Goal: Navigation & Orientation: Find specific page/section

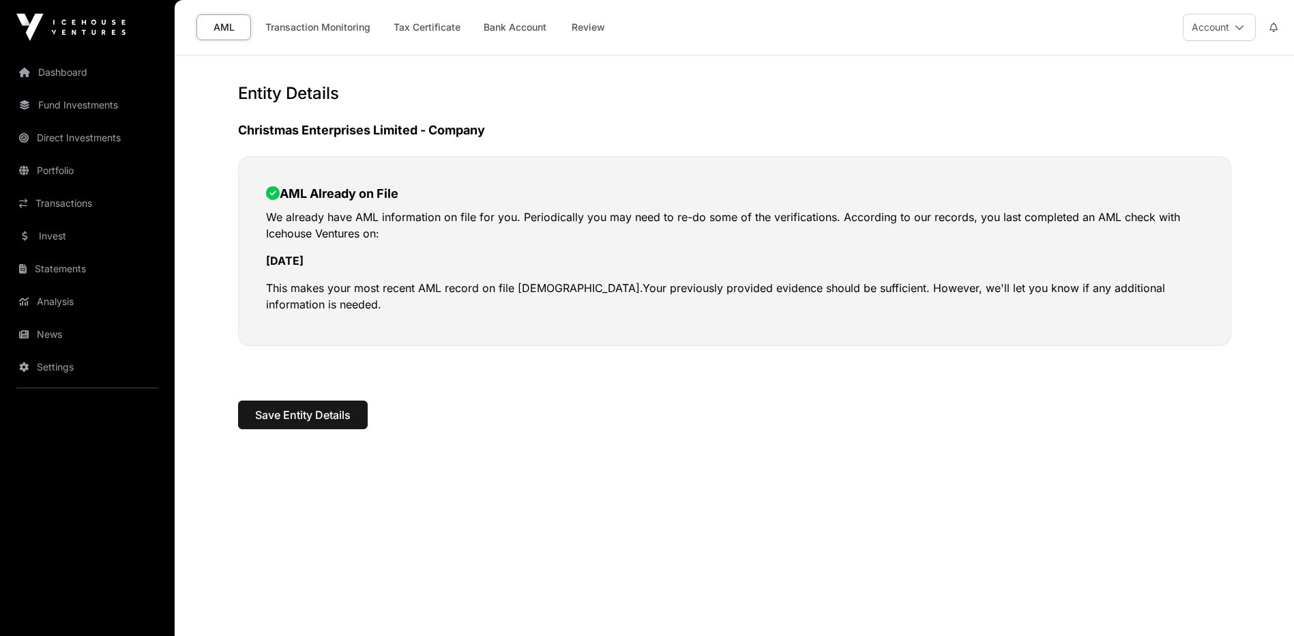
click at [49, 65] on link "Dashboard" at bounding box center [87, 72] width 153 height 30
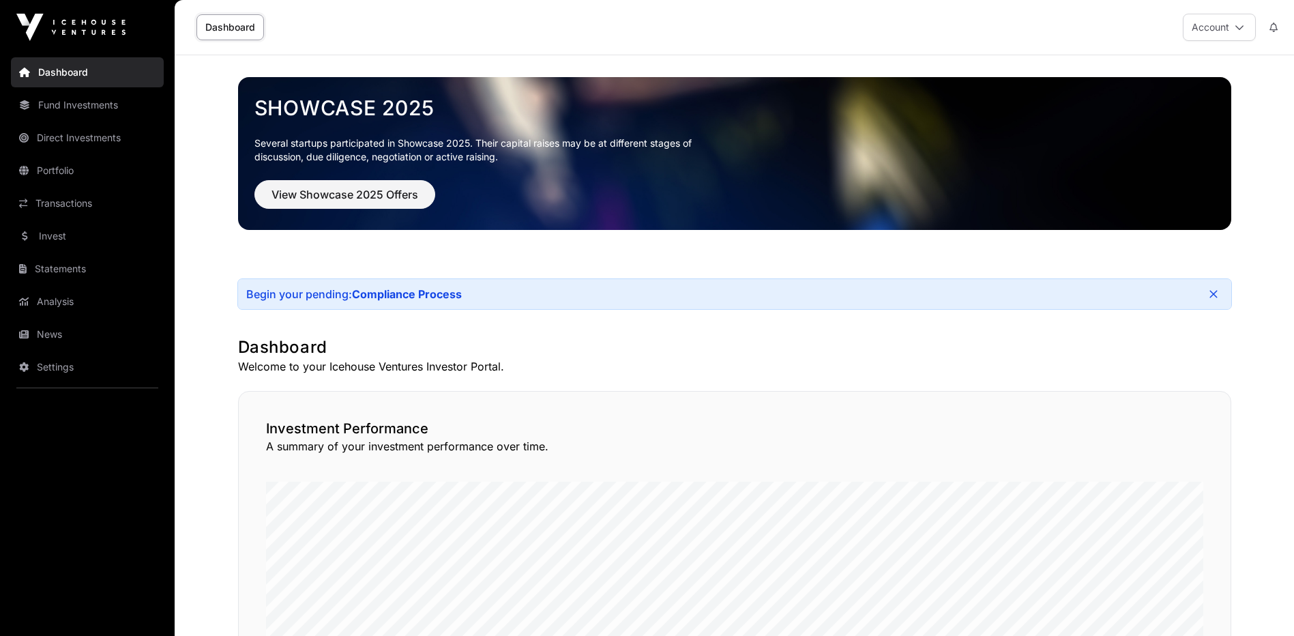
click at [76, 165] on link "Portfolio" at bounding box center [87, 170] width 153 height 30
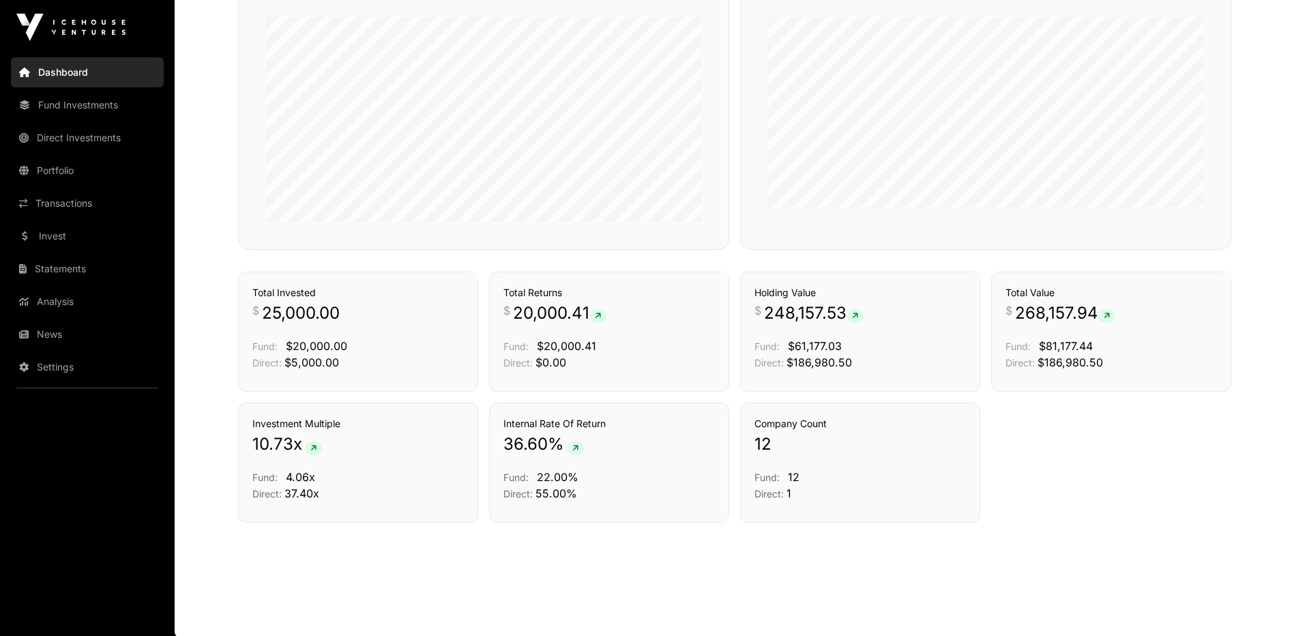
click at [67, 106] on link "Fund Investments" at bounding box center [87, 105] width 153 height 30
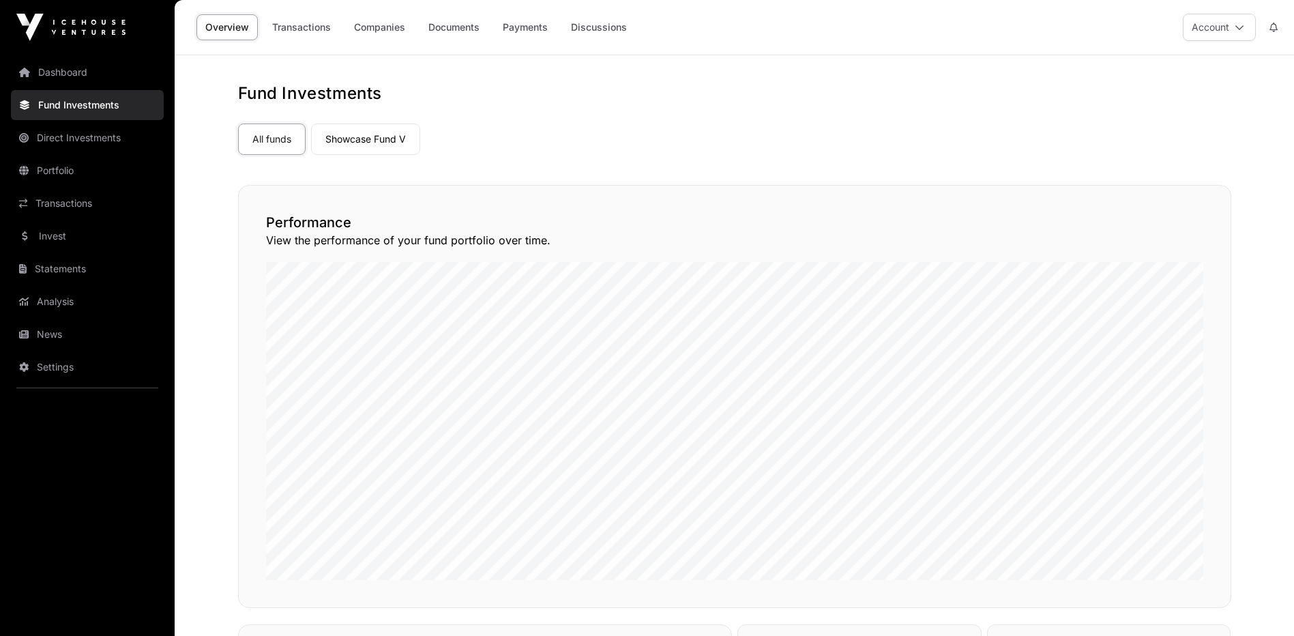
click at [78, 138] on link "Direct Investments" at bounding box center [87, 138] width 153 height 30
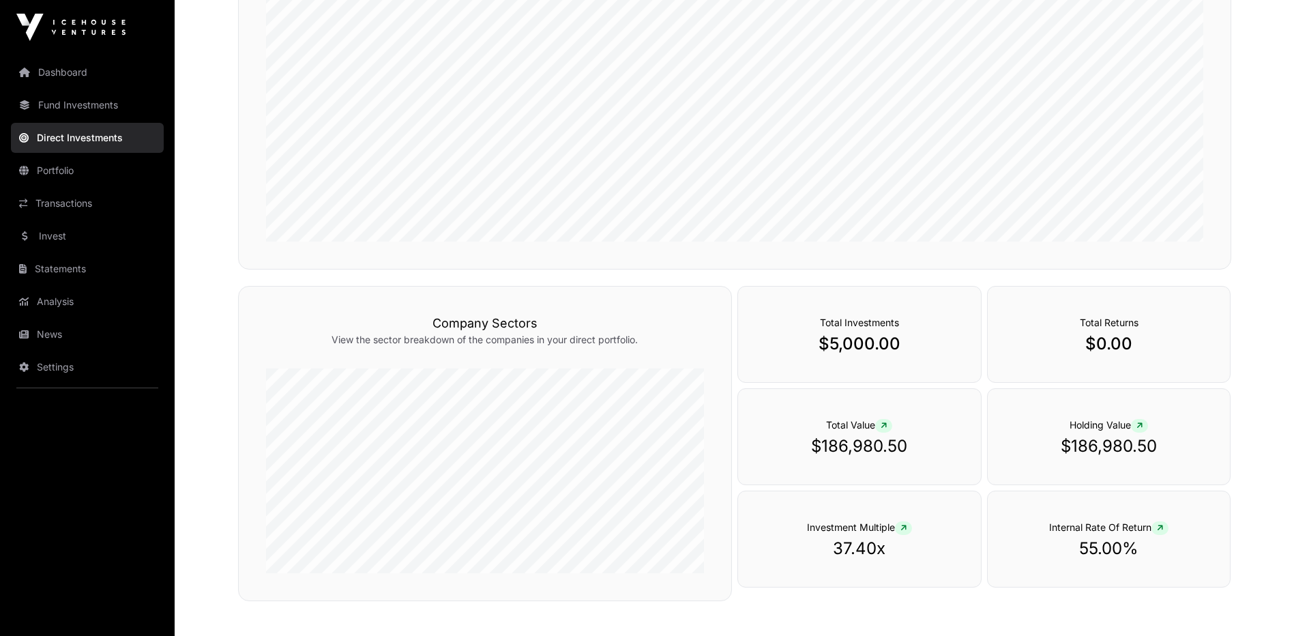
scroll to position [373, 0]
